Goal: Find specific page/section: Find specific page/section

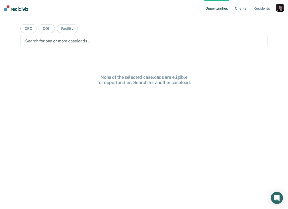
click at [282, 6] on div "button" at bounding box center [280, 8] width 8 height 8
click at [248, 19] on link "Profile" at bounding box center [260, 20] width 41 height 4
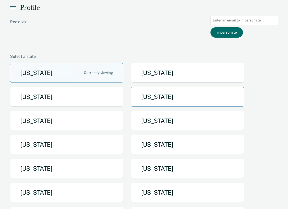
click at [168, 96] on button "[US_STATE]" at bounding box center [187, 97] width 113 height 20
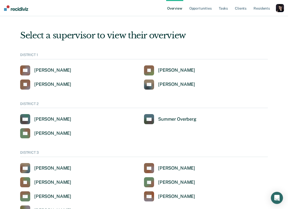
click at [281, 8] on div "button" at bounding box center [280, 8] width 8 height 8
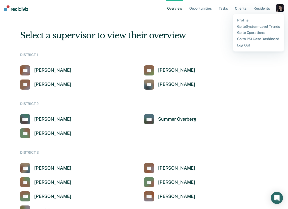
click at [281, 8] on div "button" at bounding box center [280, 8] width 8 height 8
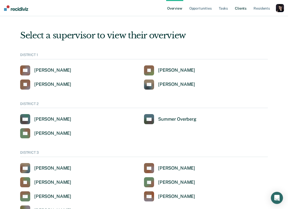
click at [240, 8] on link "Client s" at bounding box center [241, 8] width 14 height 16
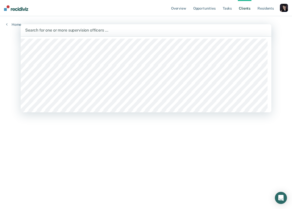
click at [182, 30] on div at bounding box center [146, 30] width 242 height 6
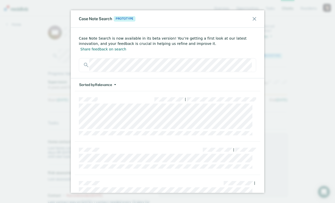
click at [115, 84] on icon "button" at bounding box center [115, 84] width 2 height 1
click at [283, 55] on div "Case Note Search Prototype Case Note Search is now available in its beta versio…" at bounding box center [167, 101] width 335 height 203
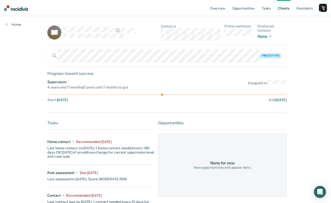
click at [292, 8] on div "button" at bounding box center [323, 8] width 8 height 8
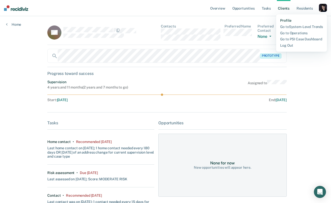
click at [292, 19] on link "Profile" at bounding box center [302, 20] width 43 height 4
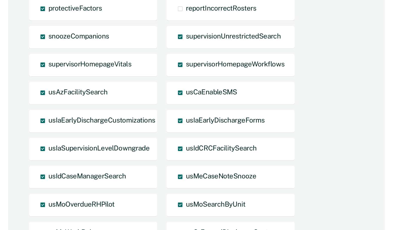
scroll to position [179, 0]
